Goal: Transaction & Acquisition: Purchase product/service

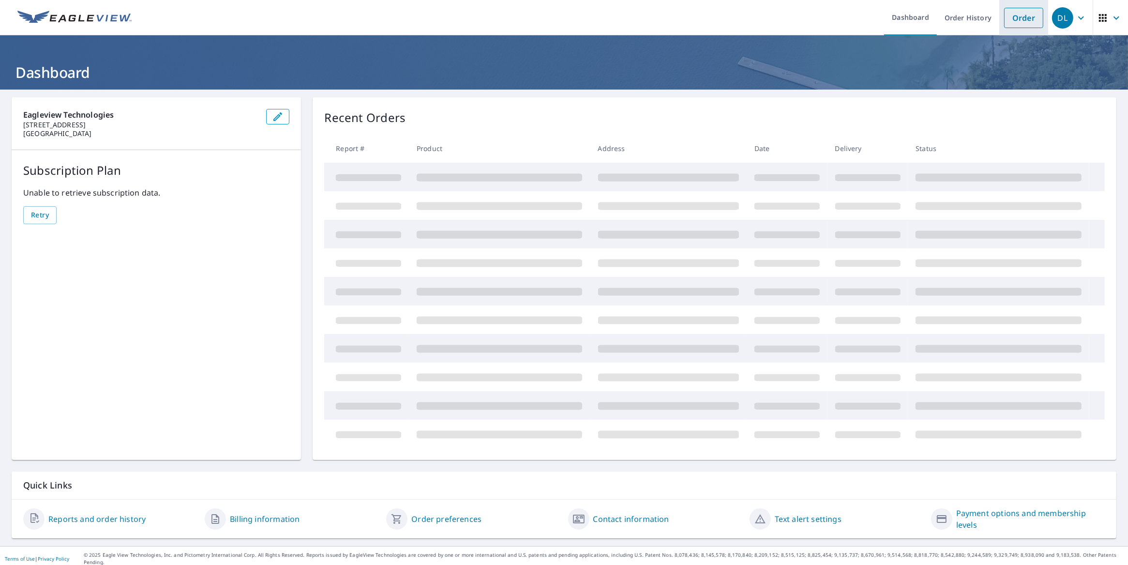
click at [1004, 15] on link "Order" at bounding box center [1023, 18] width 39 height 20
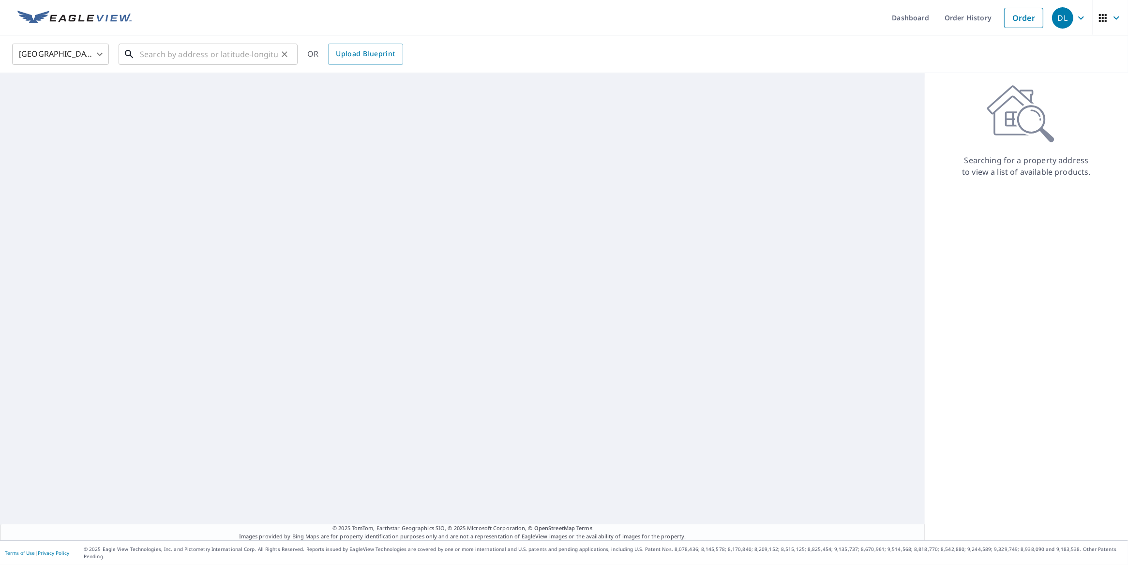
click at [255, 61] on input "text" at bounding box center [209, 54] width 138 height 27
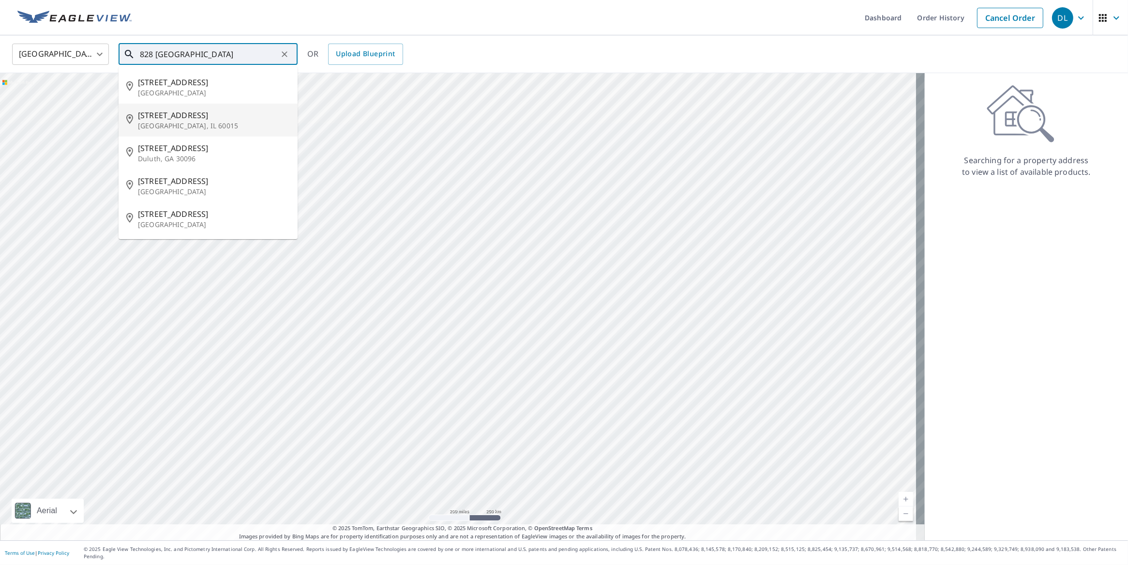
click at [188, 109] on span "[STREET_ADDRESS]" at bounding box center [214, 115] width 152 height 12
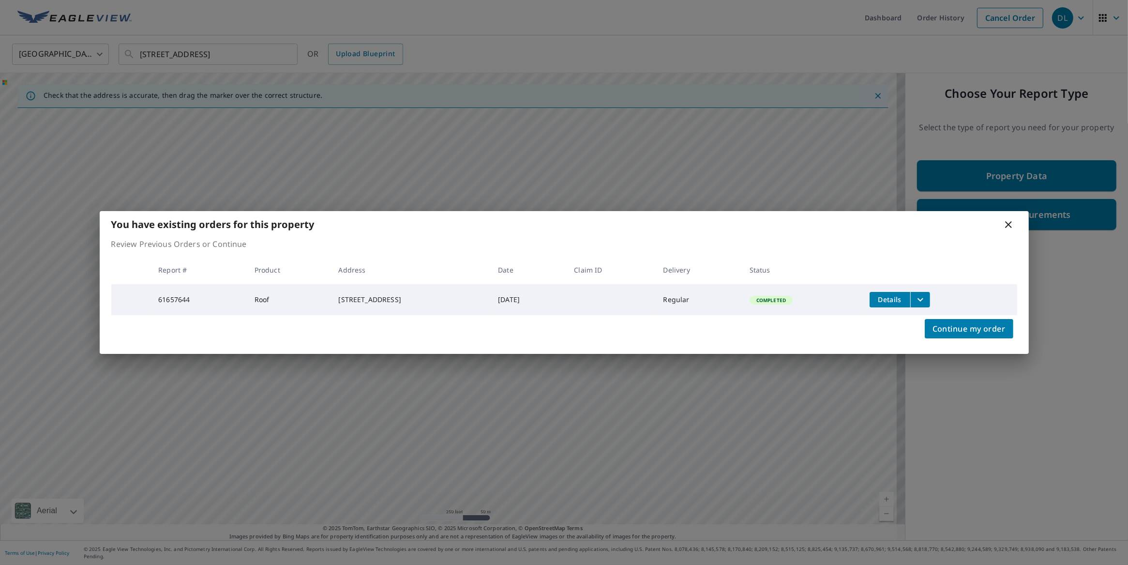
click at [1003, 220] on icon at bounding box center [1009, 225] width 12 height 12
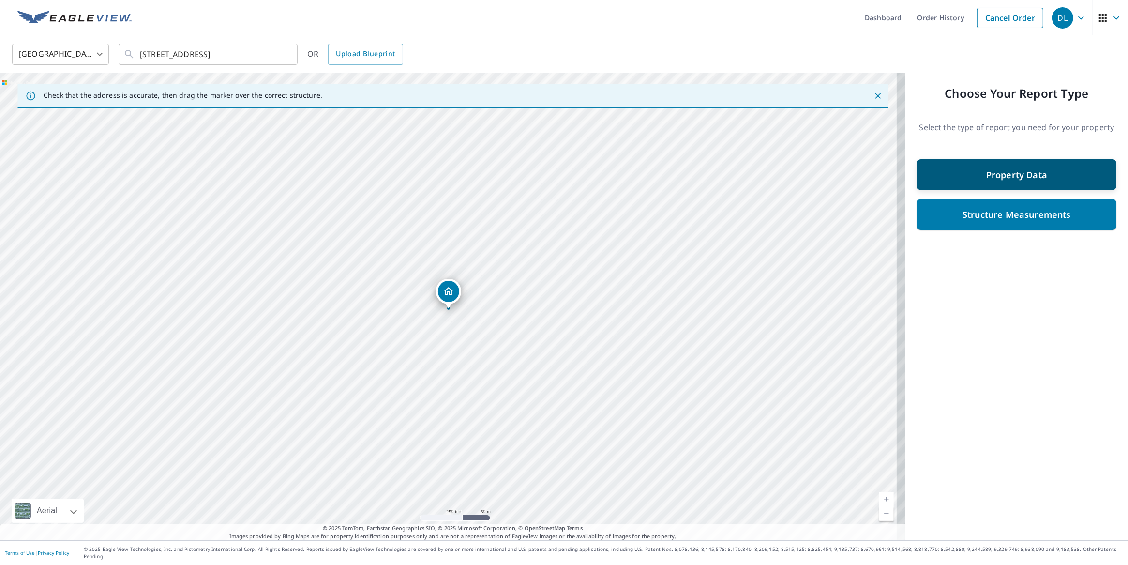
click at [1097, 174] on div "Property Data" at bounding box center [1016, 174] width 199 height 31
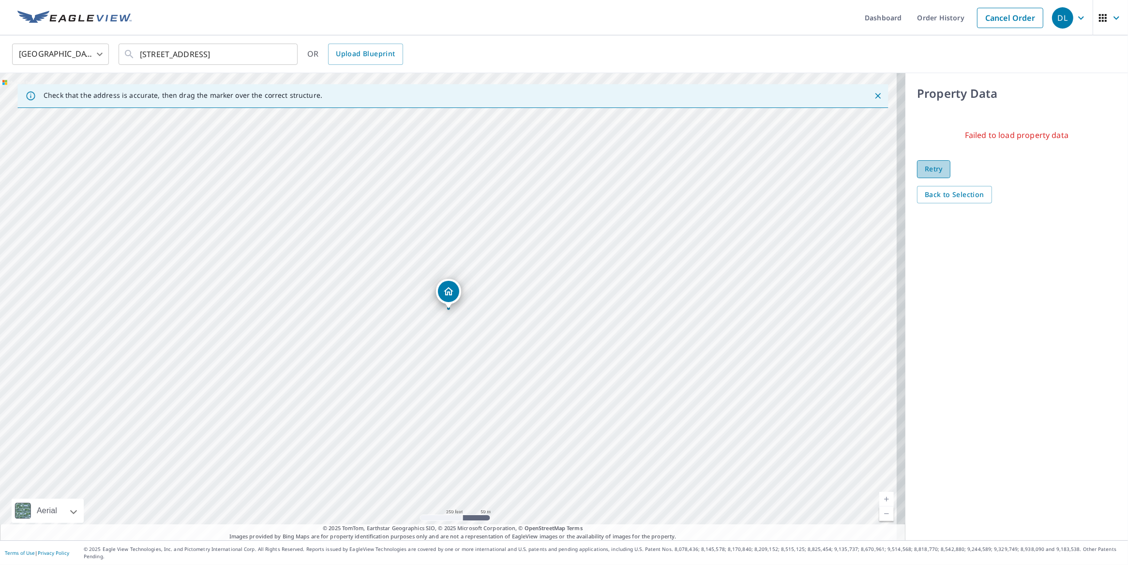
click at [928, 167] on span "Retry" at bounding box center [934, 169] width 18 height 12
click at [938, 190] on span "Back to Selection" at bounding box center [955, 195] width 60 height 12
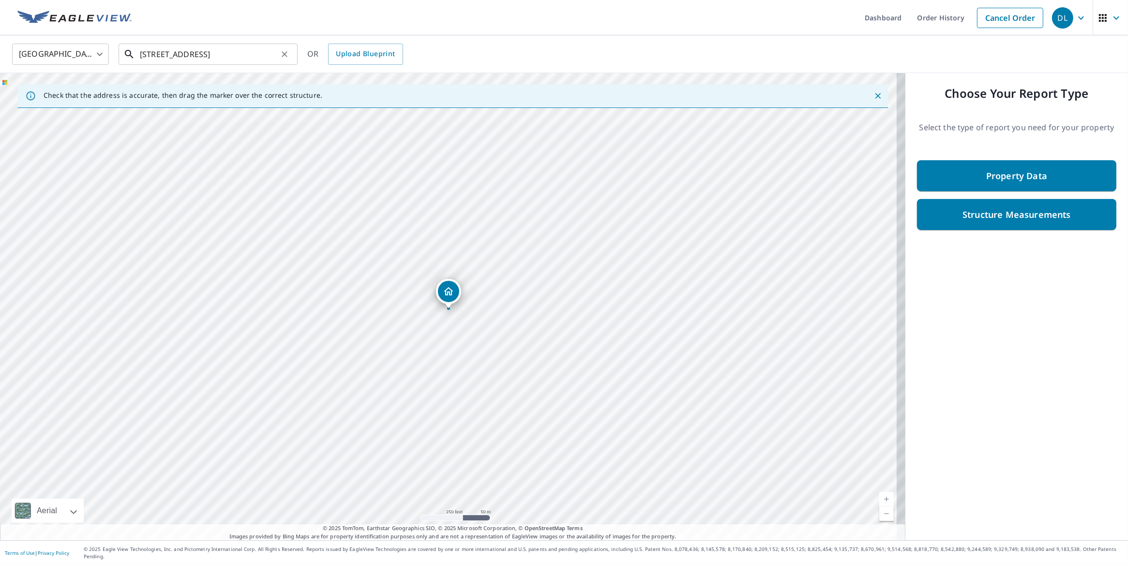
click at [219, 53] on input "[STREET_ADDRESS]" at bounding box center [209, 54] width 138 height 27
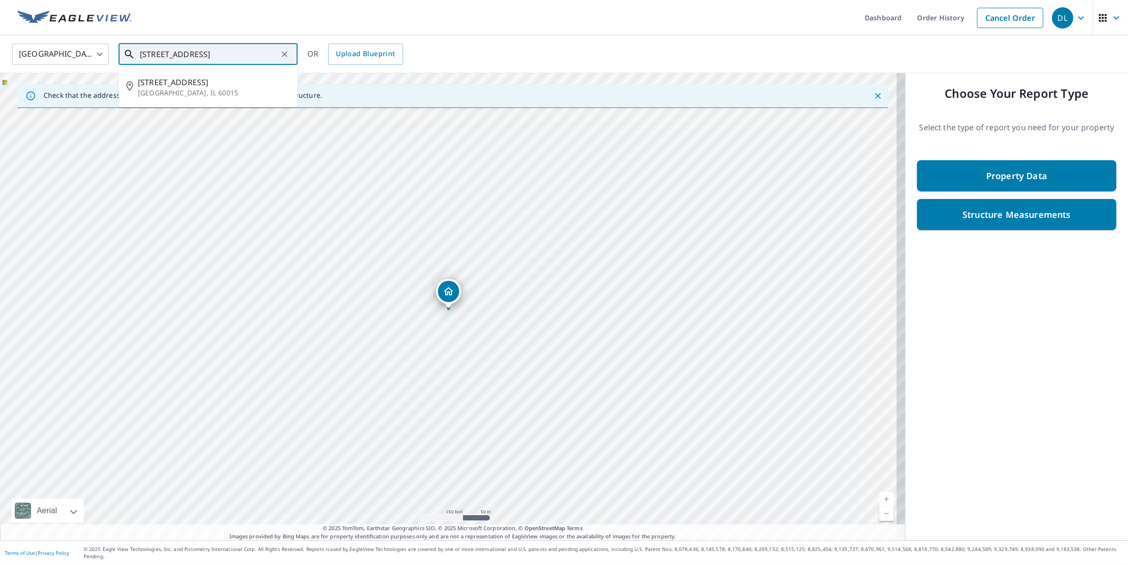
click at [219, 53] on input "[STREET_ADDRESS]" at bounding box center [209, 54] width 138 height 27
click at [197, 74] on li "[STREET_ADDRESS][PERSON_NAME]" at bounding box center [208, 87] width 179 height 33
type input "[STREET_ADDRESS][PERSON_NAME]"
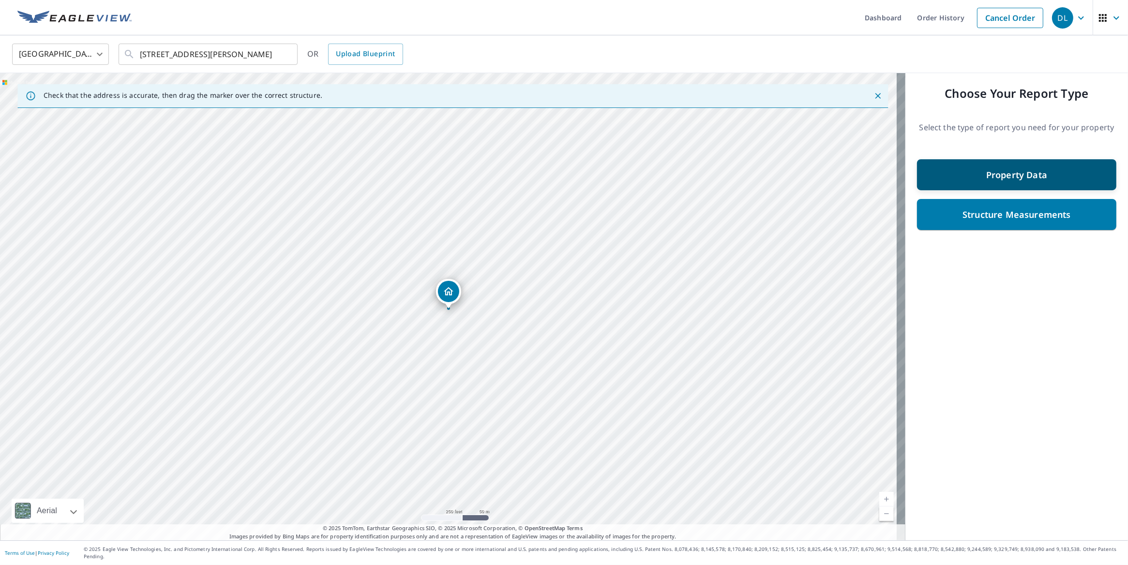
click at [1034, 167] on div "Property Data" at bounding box center [1017, 174] width 174 height 17
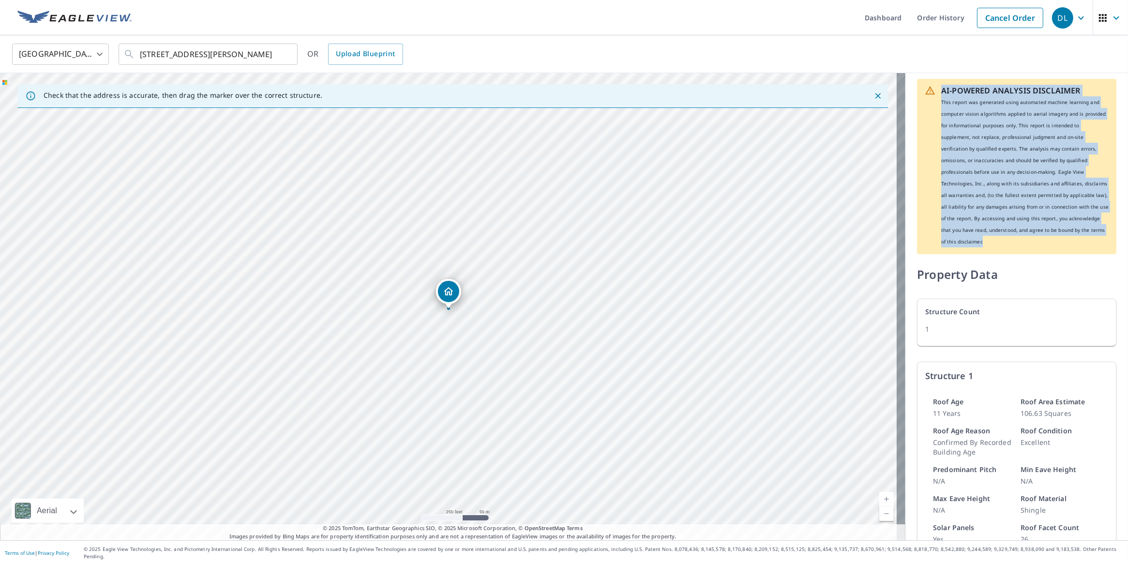
drag, startPoint x: 933, startPoint y: 91, endPoint x: 1039, endPoint y: 241, distance: 183.7
click at [1039, 241] on div "AI-POWERED ANALYSIS DISCLAIMER This report was generated using automated machin…" at bounding box center [1025, 166] width 167 height 163
copy div "AI-POWERED ANALYSIS DISCLAIMER This report was generated using automated machin…"
click at [1034, 211] on p "This report was generated using automated machine learning and computer vision …" at bounding box center [1025, 171] width 167 height 151
